Goal: Communication & Community: Answer question/provide support

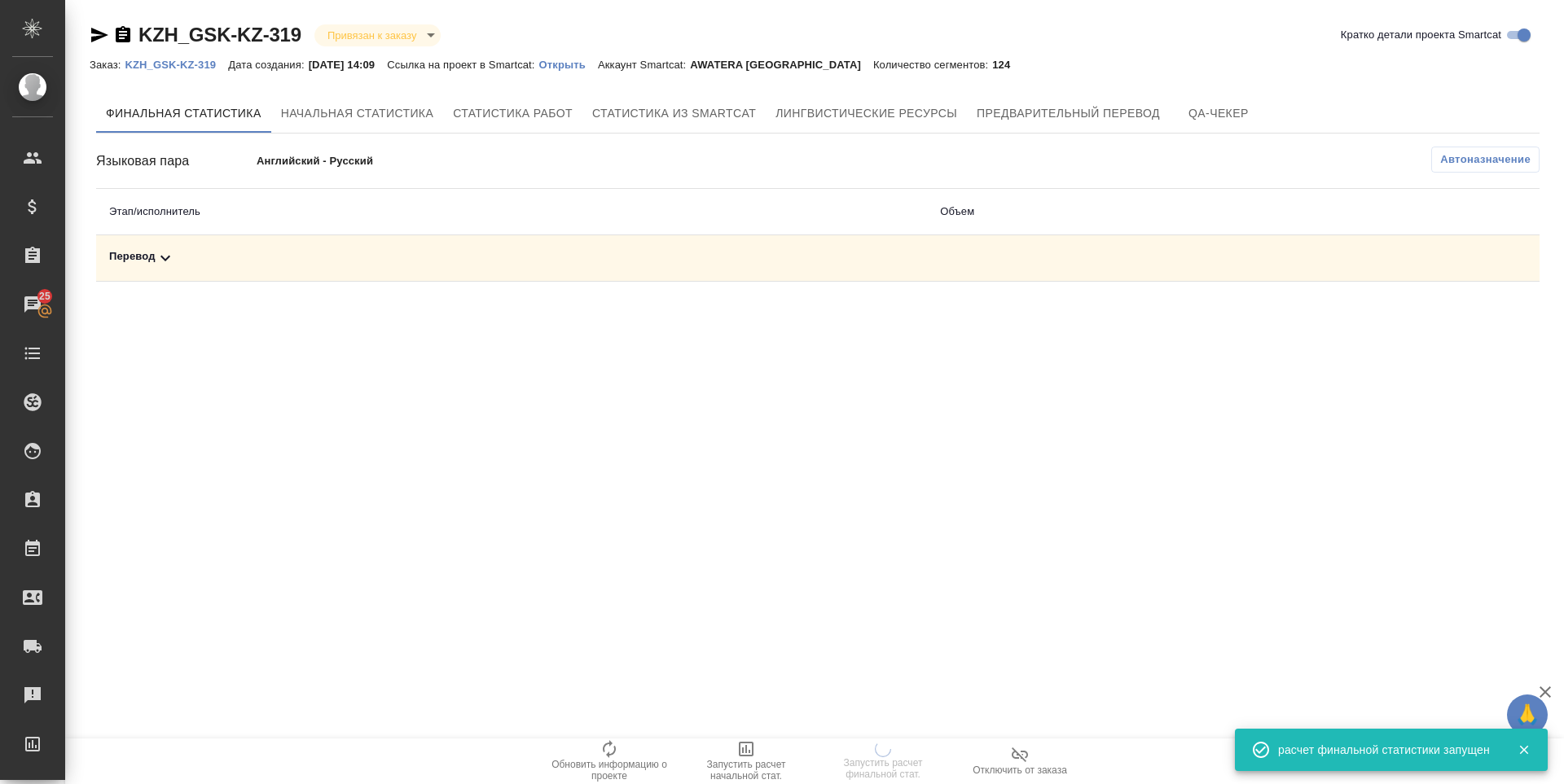
click at [143, 255] on div "Перевод" at bounding box center [511, 258] width 805 height 19
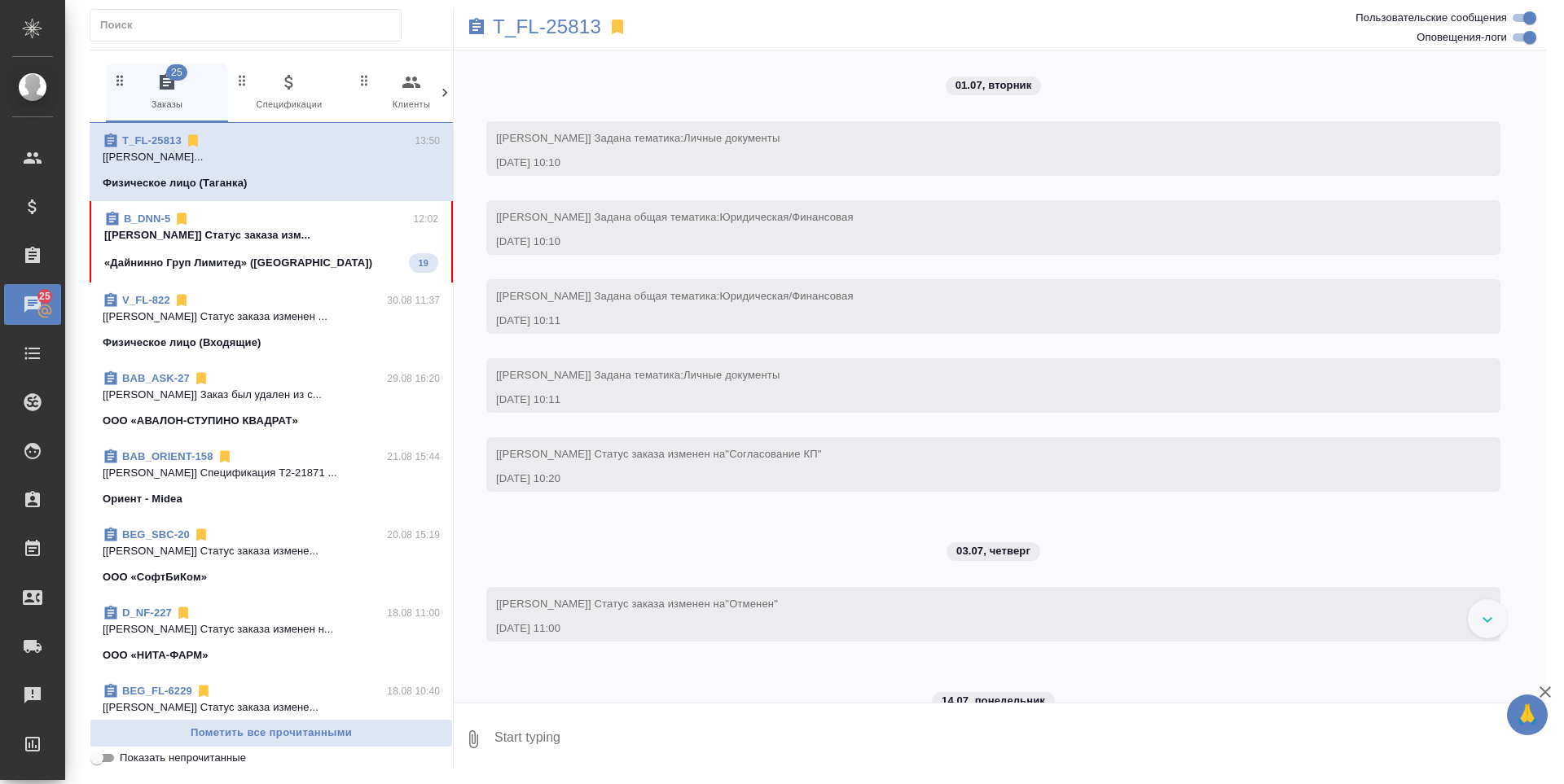
scroll to position [8372, 0]
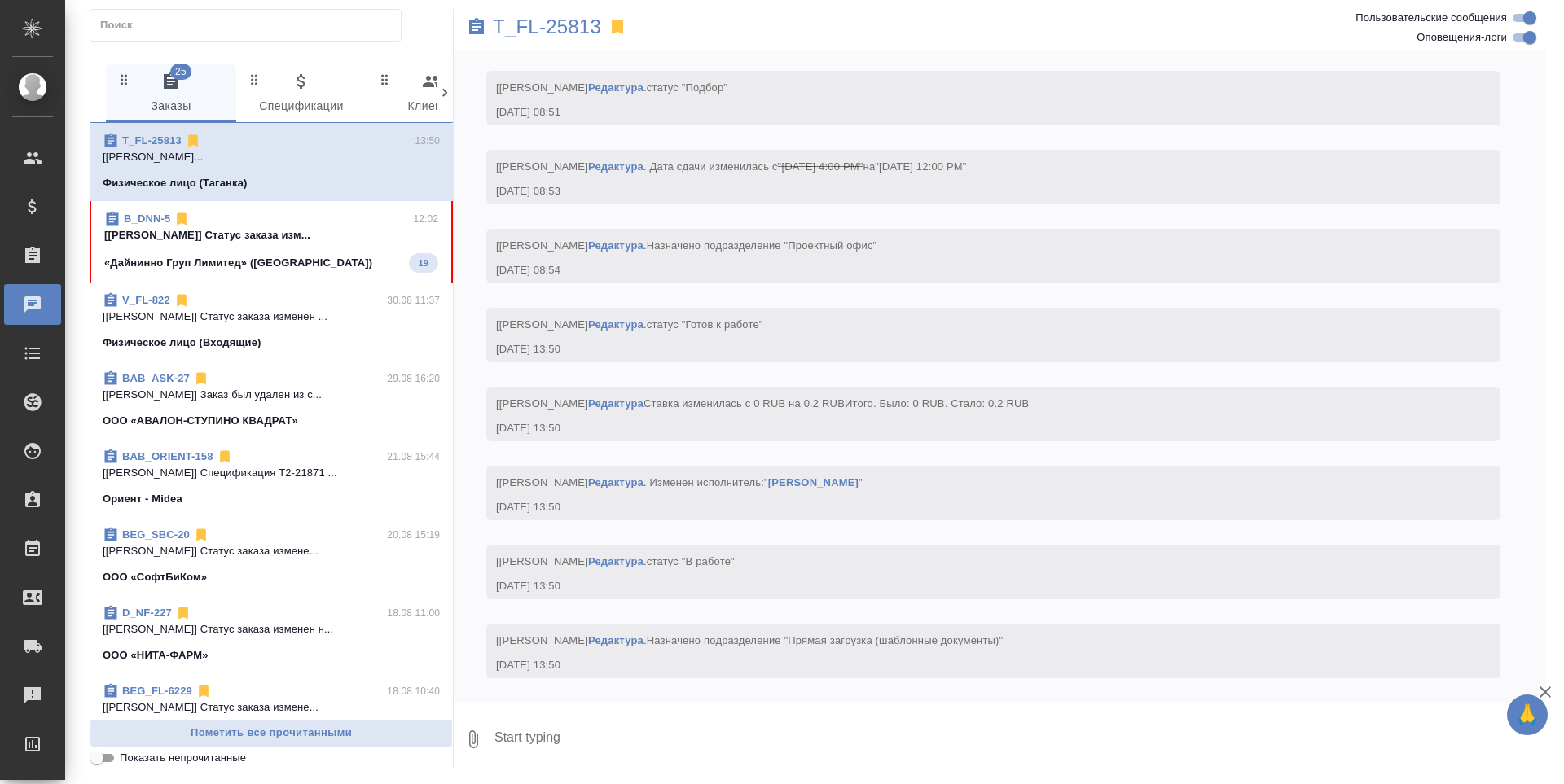
click at [217, 178] on p "Физическое лицо (Таганка)" at bounding box center [175, 183] width 145 height 16
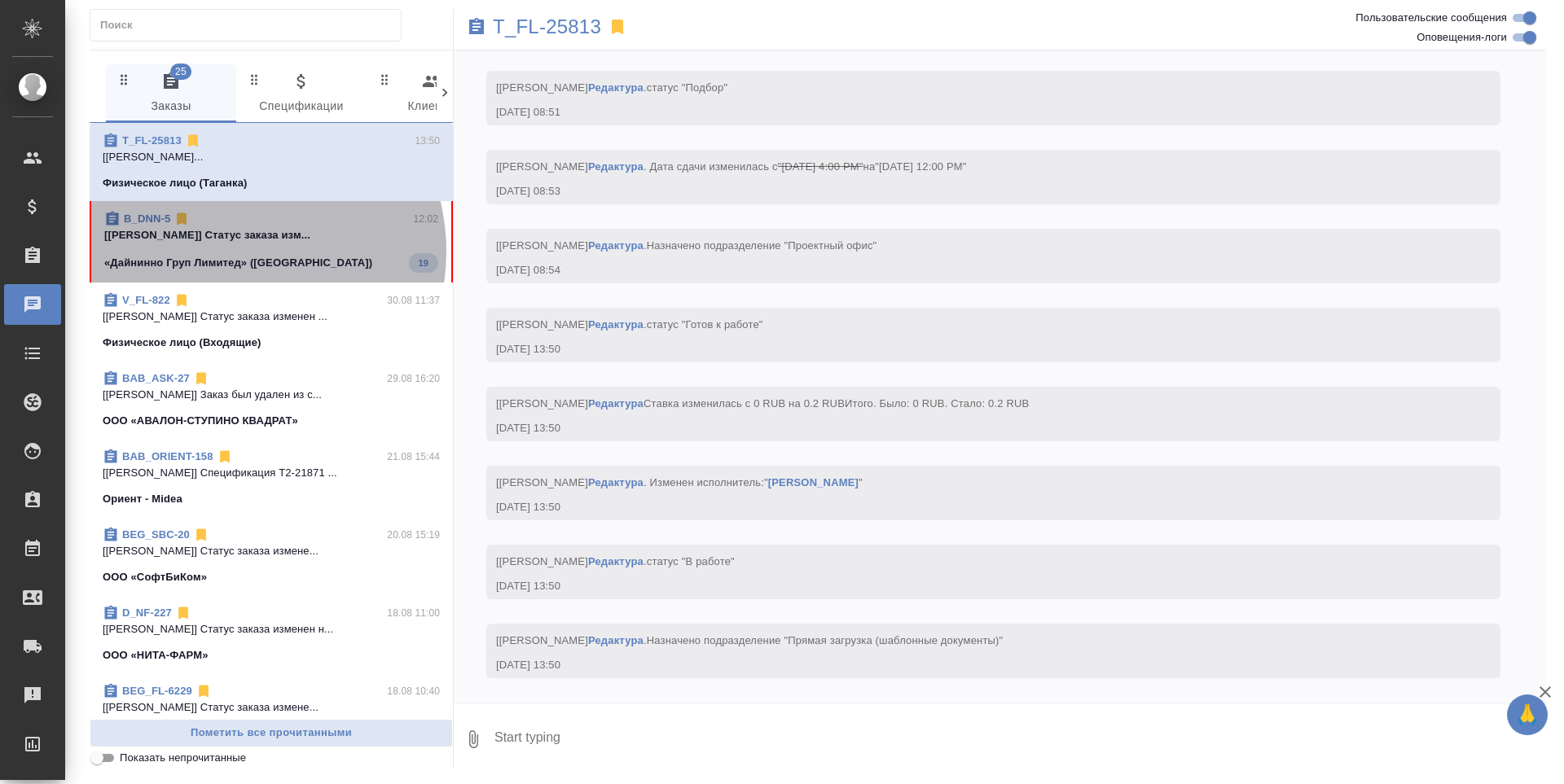
click at [233, 251] on span "B_DNN-5 12:02 [[PERSON_NAME]] Статус заказа изм... «Дайнинно Груп Лимитед» ([GE…" at bounding box center [271, 242] width 334 height 62
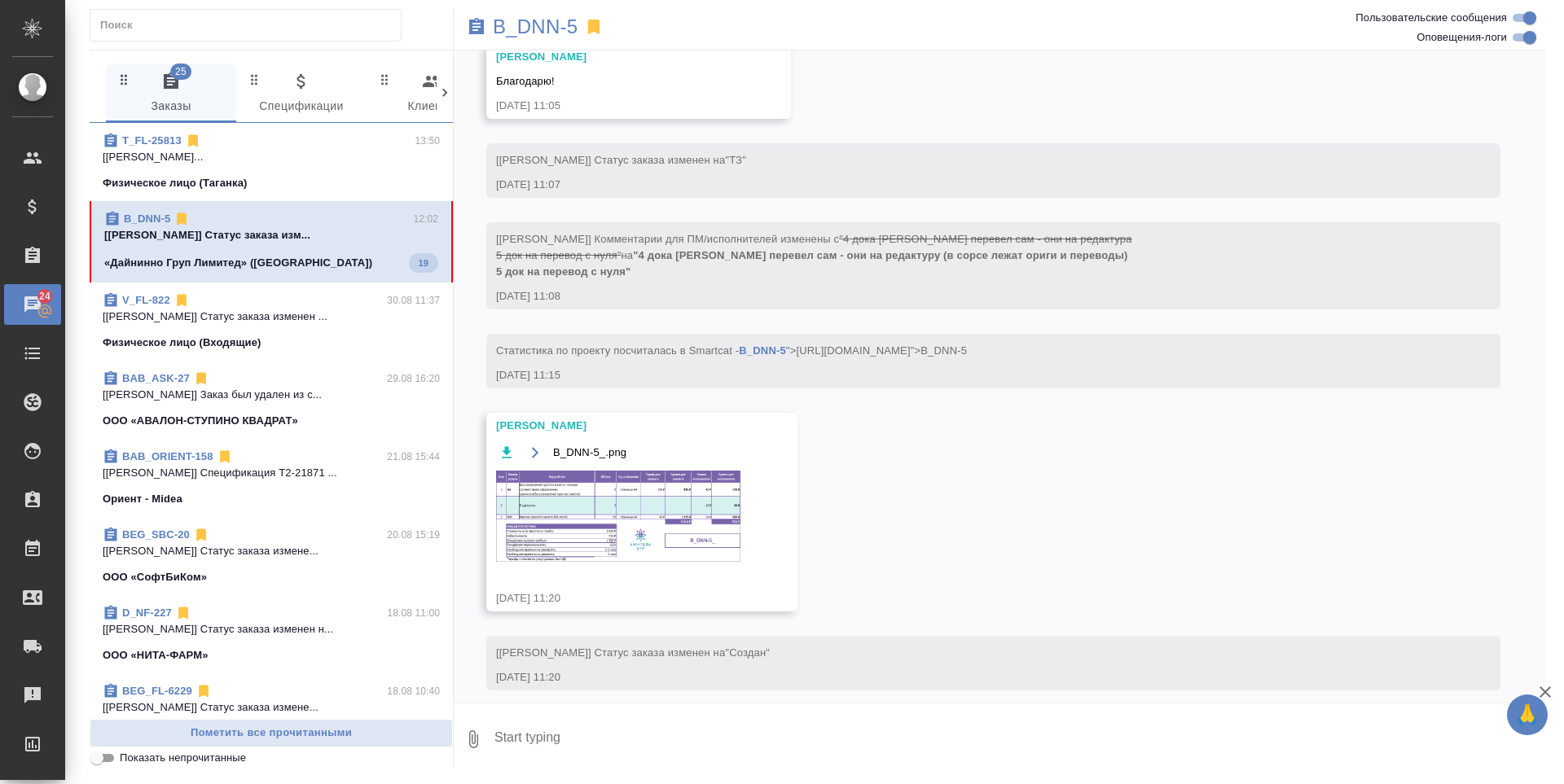
scroll to position [1479, 0]
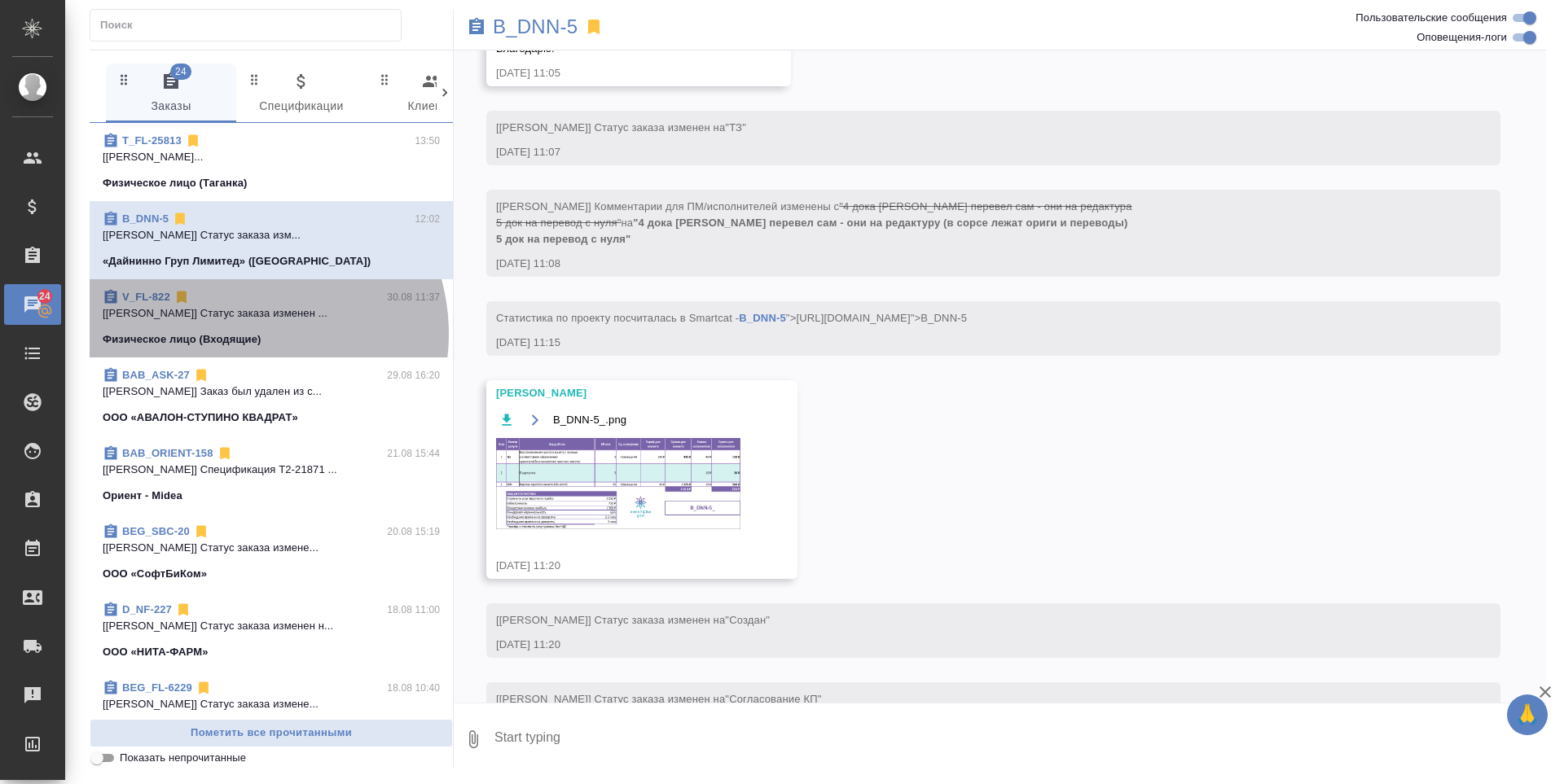
click at [243, 334] on p "Физическое лицо (Входящие)" at bounding box center [181, 339] width 158 height 16
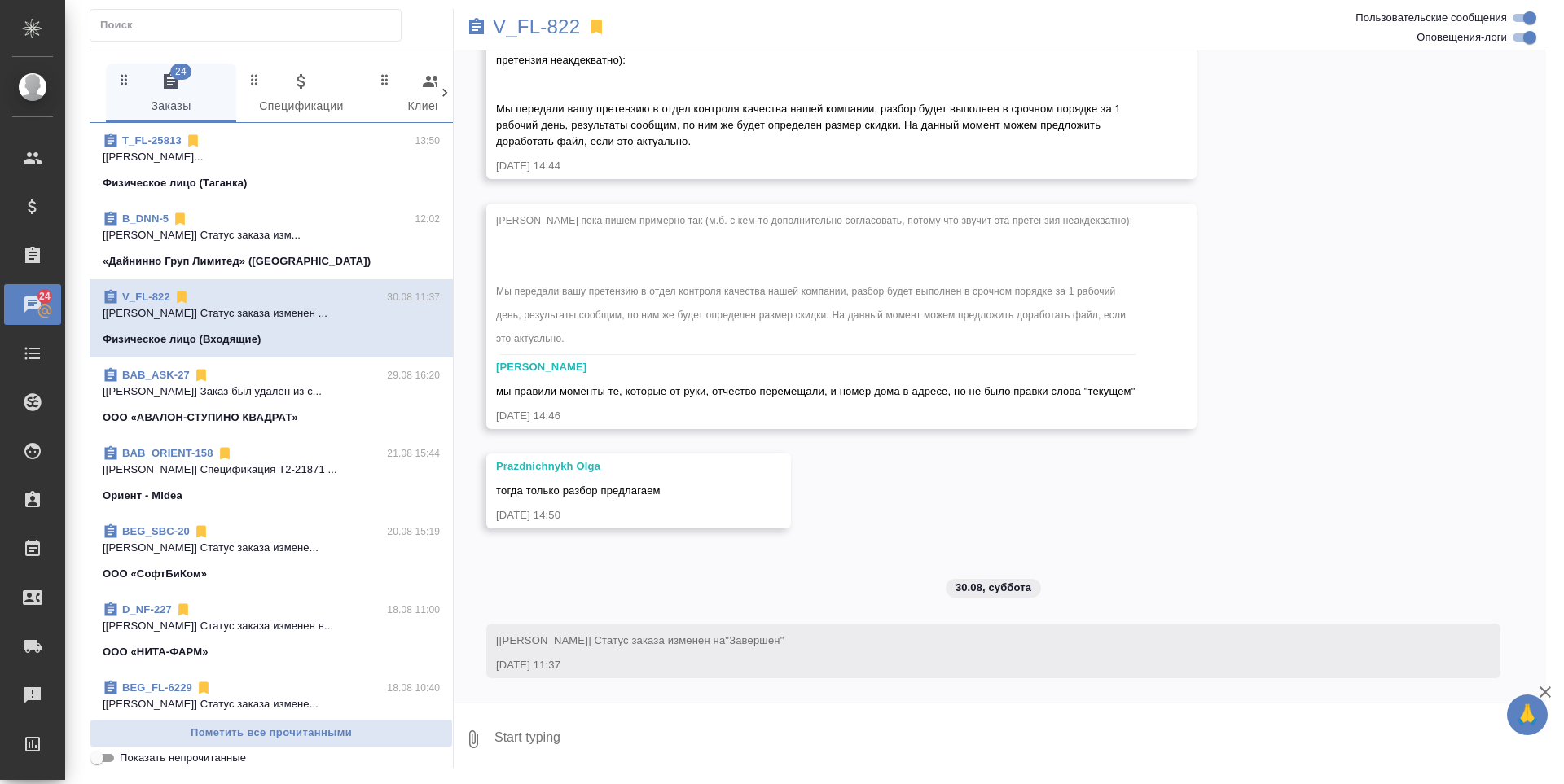
scroll to position [5924, 0]
